Goal: Contribute content

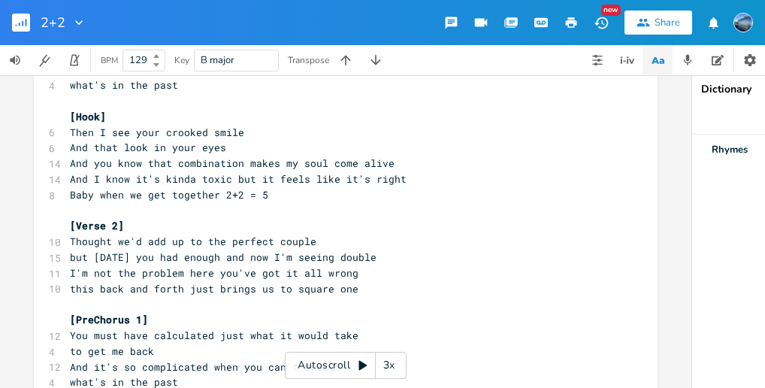
scroll to position [17, 0]
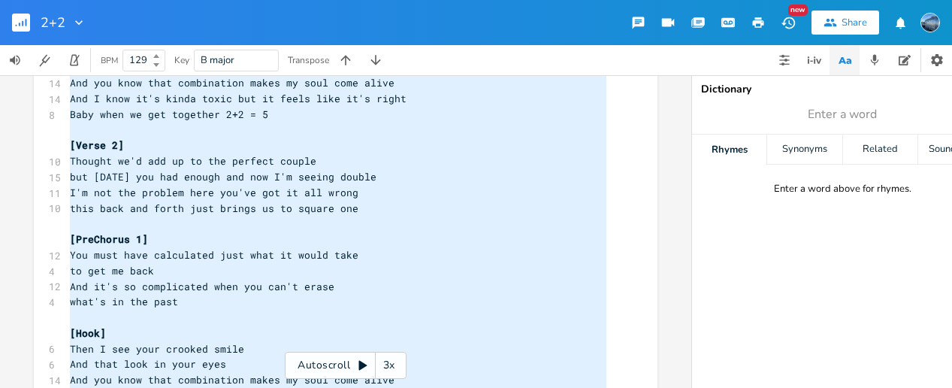
type textarea "You just show up like it's less than nothing Pour me a drink and you've got me …"
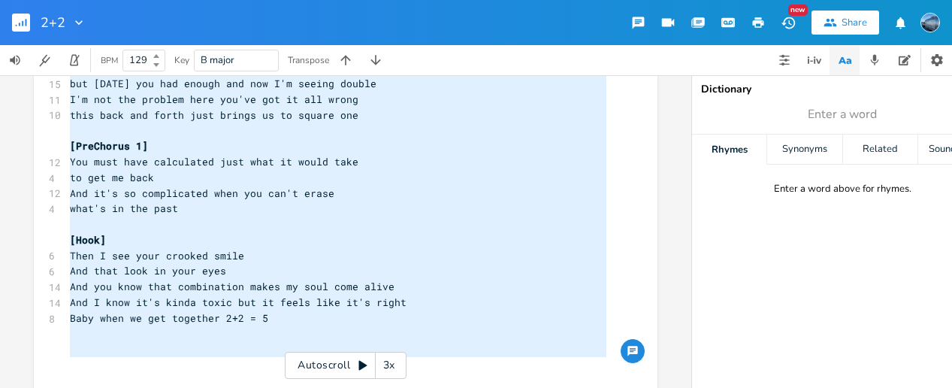
drag, startPoint x: 62, startPoint y: 195, endPoint x: 257, endPoint y: 378, distance: 267.3
click at [257, 378] on div "x 2+2 Key: B Major Chord progression: G#m E B B ​ [Verse 1] 10 You just show up…" at bounding box center [357, 40] width 580 height 716
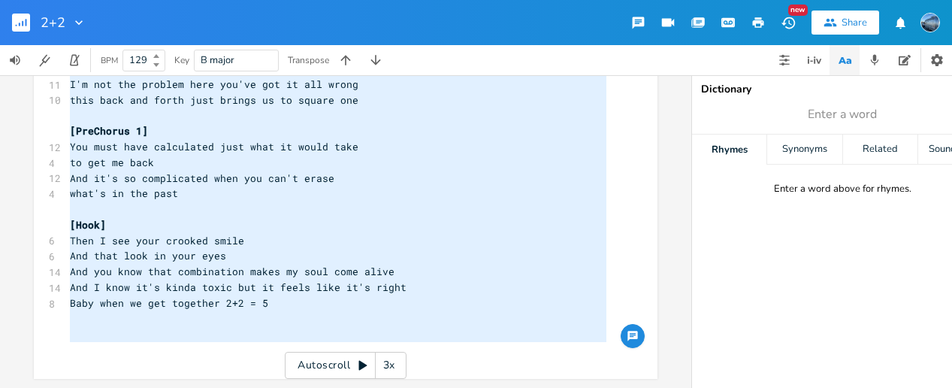
scroll to position [0, 0]
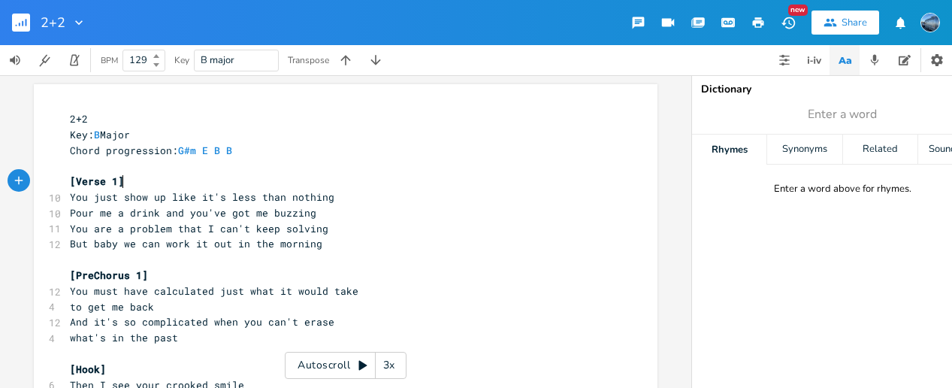
click at [146, 180] on pre "[Verse 1]" at bounding box center [338, 182] width 542 height 16
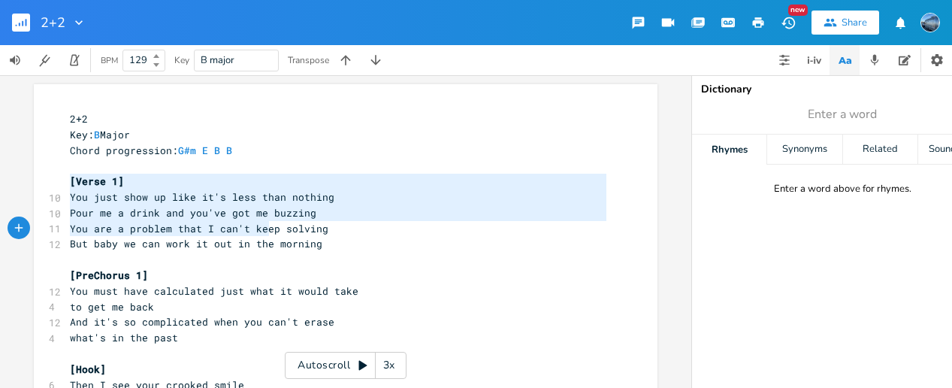
type textarea "[Verse 1] You just show up like it's less than nothing Pour me a drink and you'…"
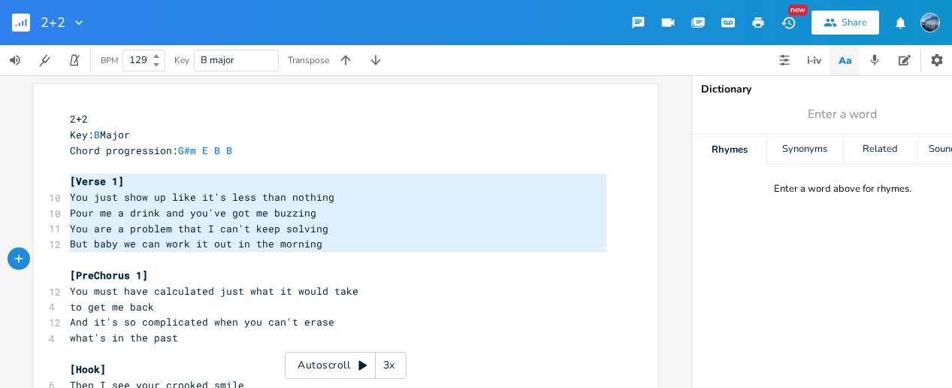
drag, startPoint x: 64, startPoint y: 180, endPoint x: 285, endPoint y: 267, distance: 237.9
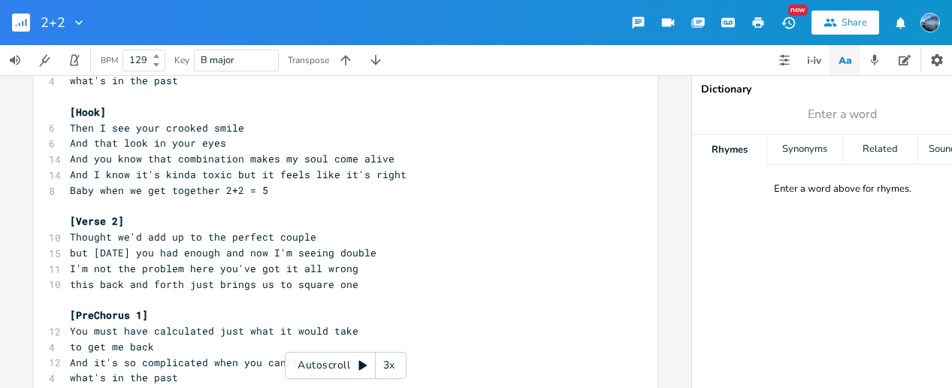
scroll to position [314, 0]
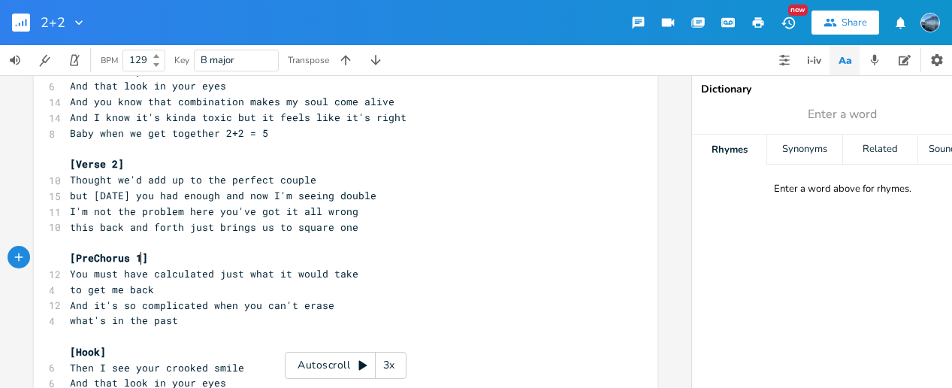
click at [134, 260] on span "[PreChorus 1]" at bounding box center [109, 258] width 78 height 14
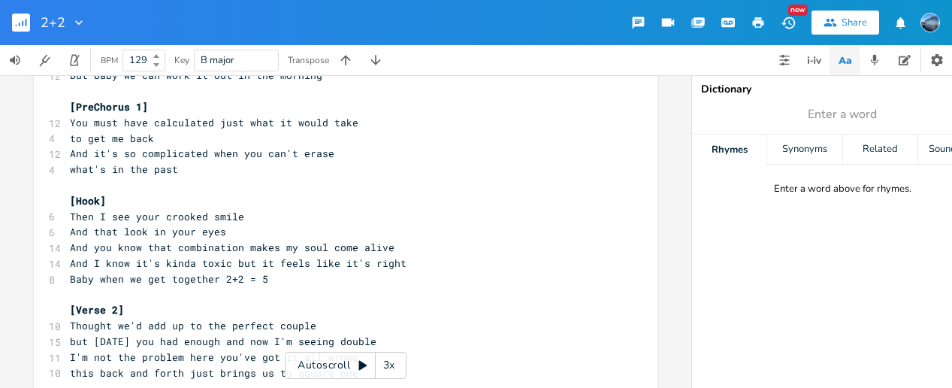
scroll to position [136, 0]
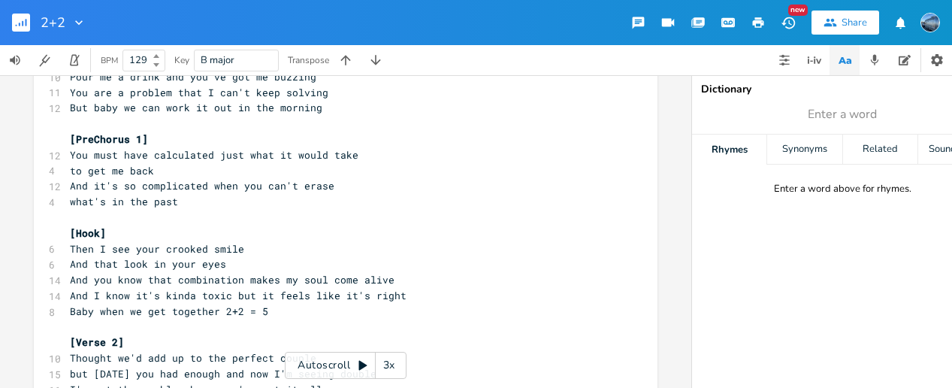
click at [137, 137] on span "[PreChorus 1]" at bounding box center [109, 139] width 78 height 14
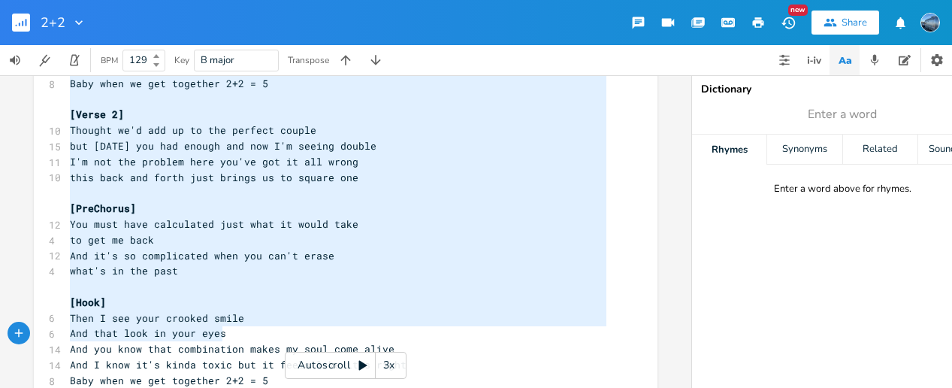
type textarea "Verse 1] You just show up like it's less than nothing Pour me a drink and you'v…"
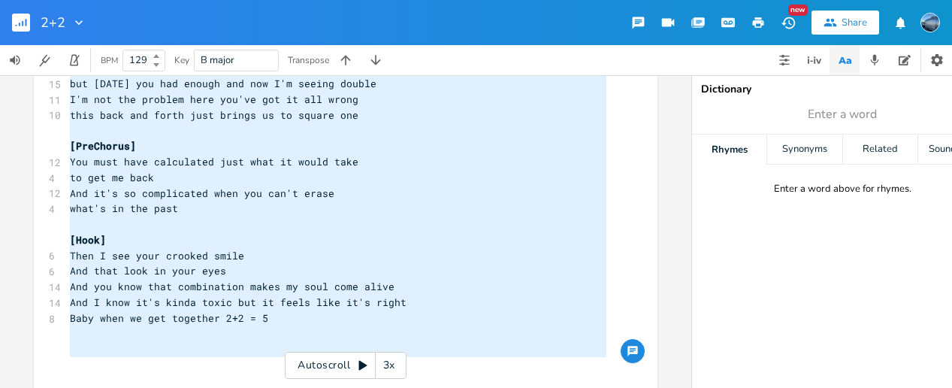
drag, startPoint x: 68, startPoint y: 178, endPoint x: 306, endPoint y: 399, distance: 324.3
click at [306, 387] on html "2+2 New Share BPM 129 Key B major Transpose x 2+2 Key: B Major Chord progressio…" at bounding box center [476, 194] width 952 height 388
